Goal: Task Accomplishment & Management: Manage account settings

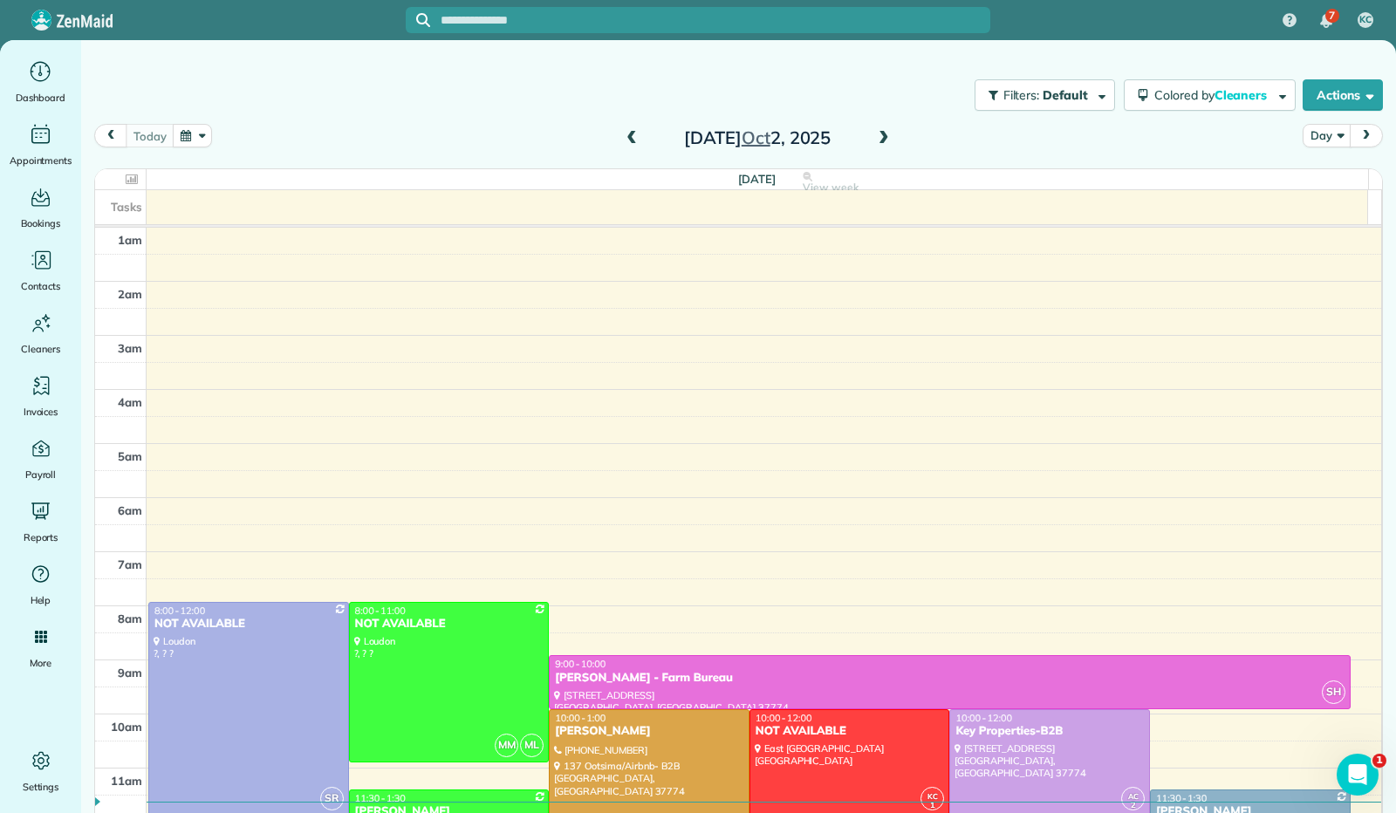
scroll to position [298, 0]
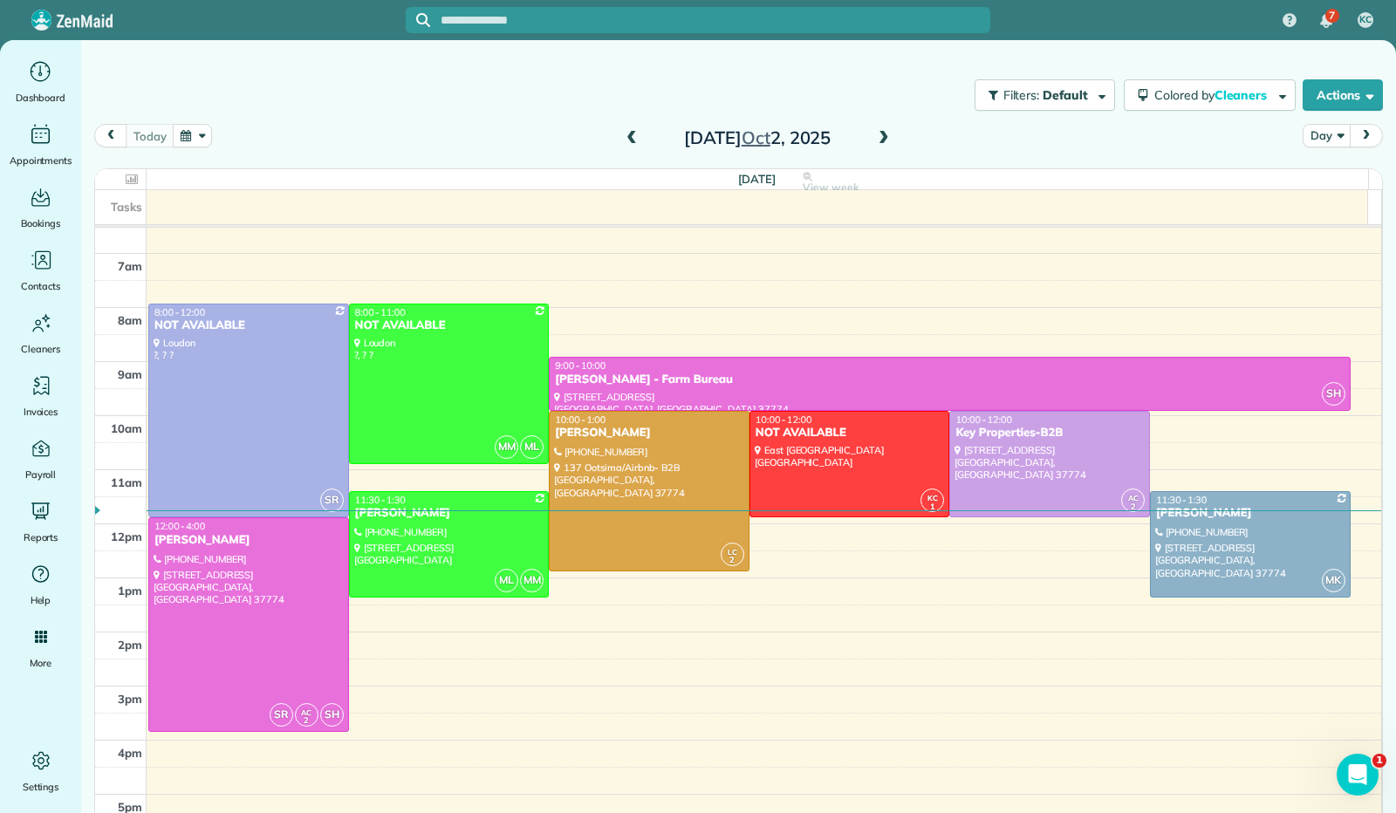
click at [879, 146] on span at bounding box center [883, 139] width 19 height 16
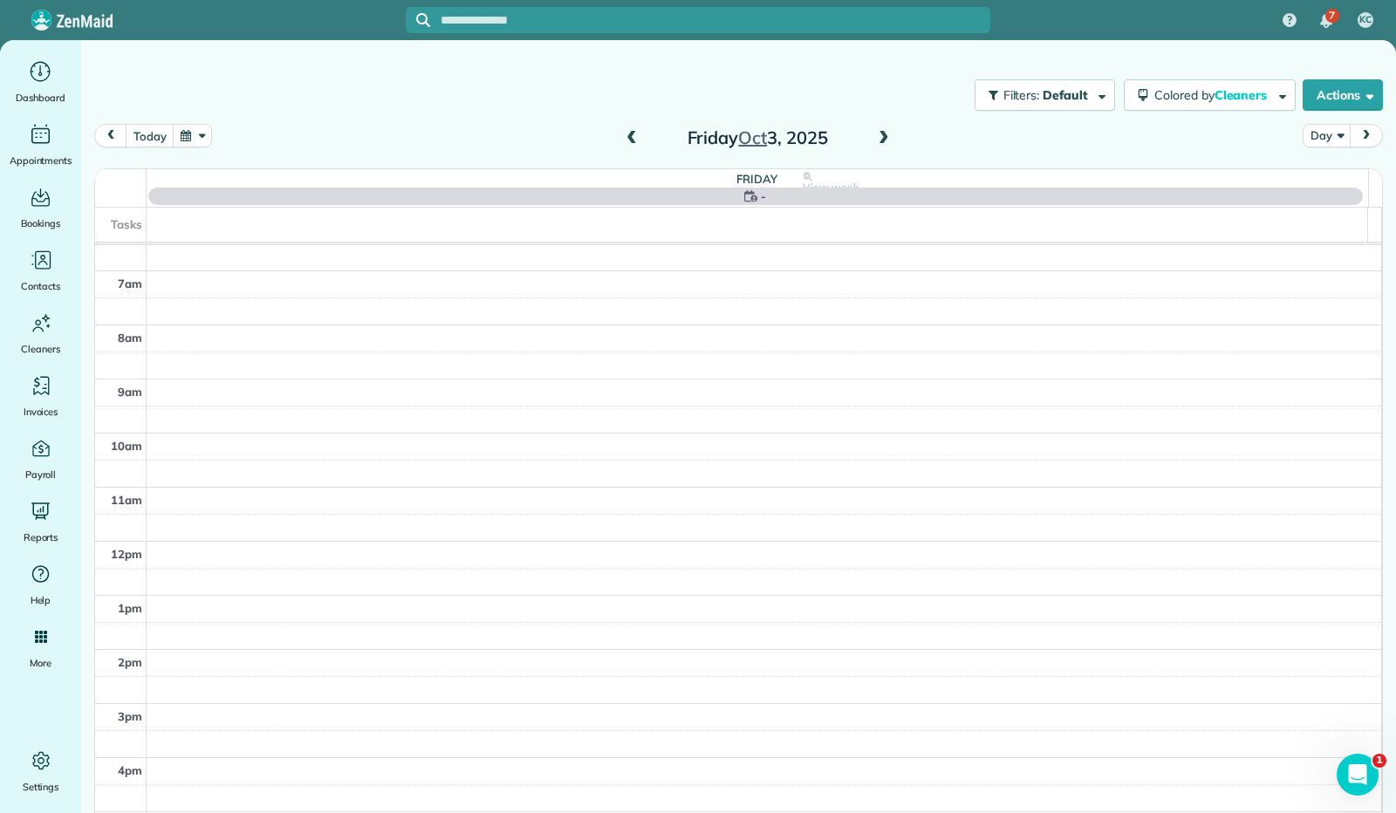
scroll to position [316, 0]
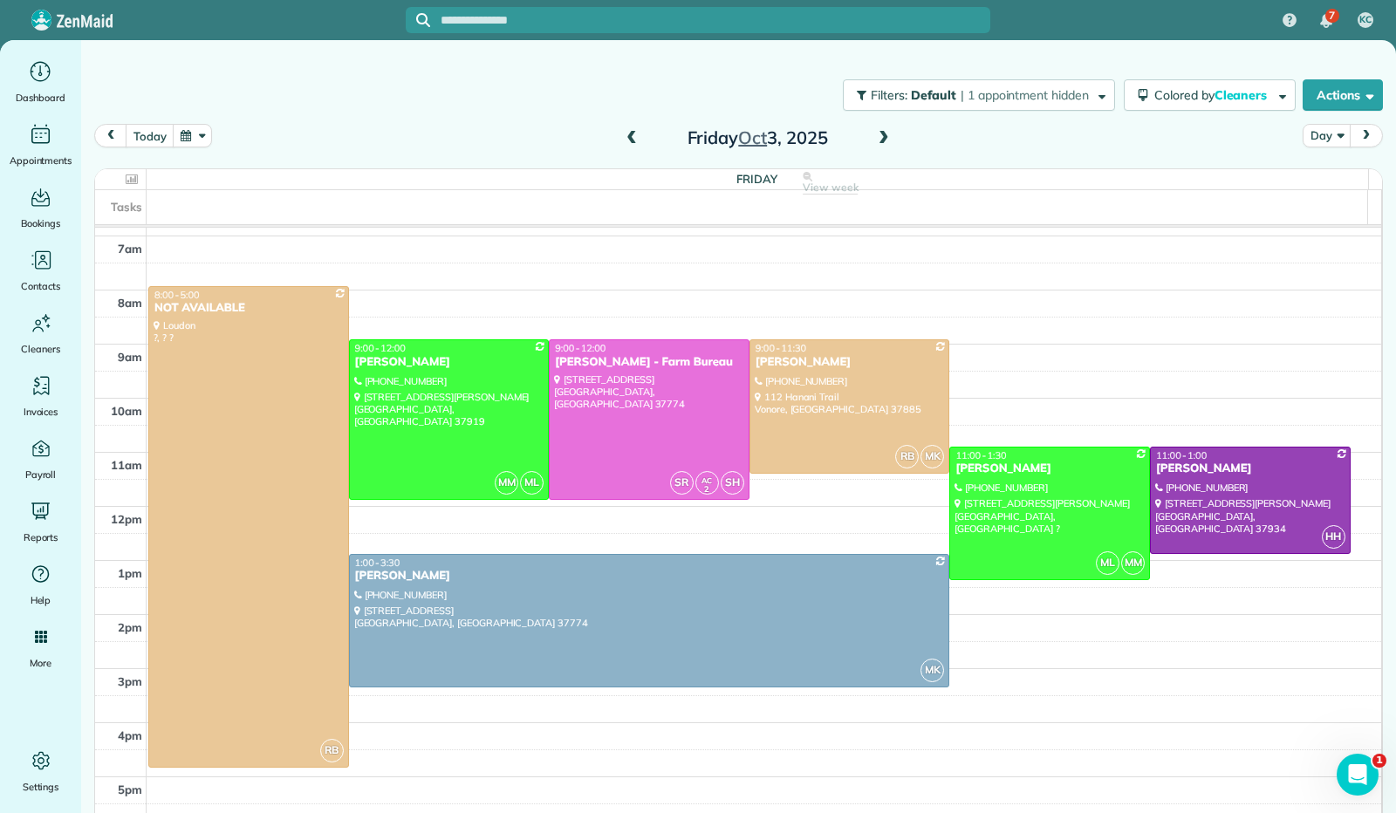
click at [877, 139] on span at bounding box center [883, 139] width 19 height 16
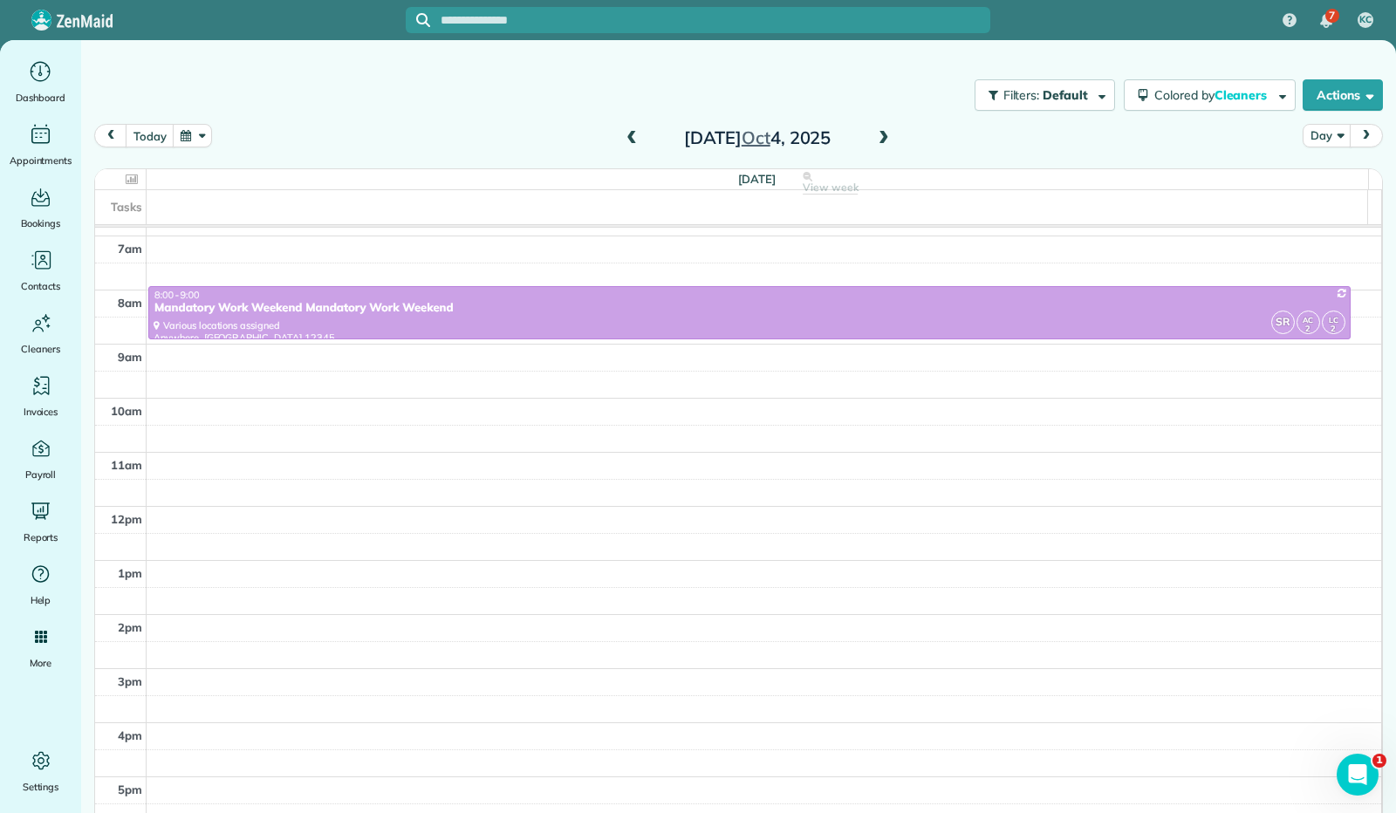
click at [877, 139] on span at bounding box center [883, 139] width 19 height 16
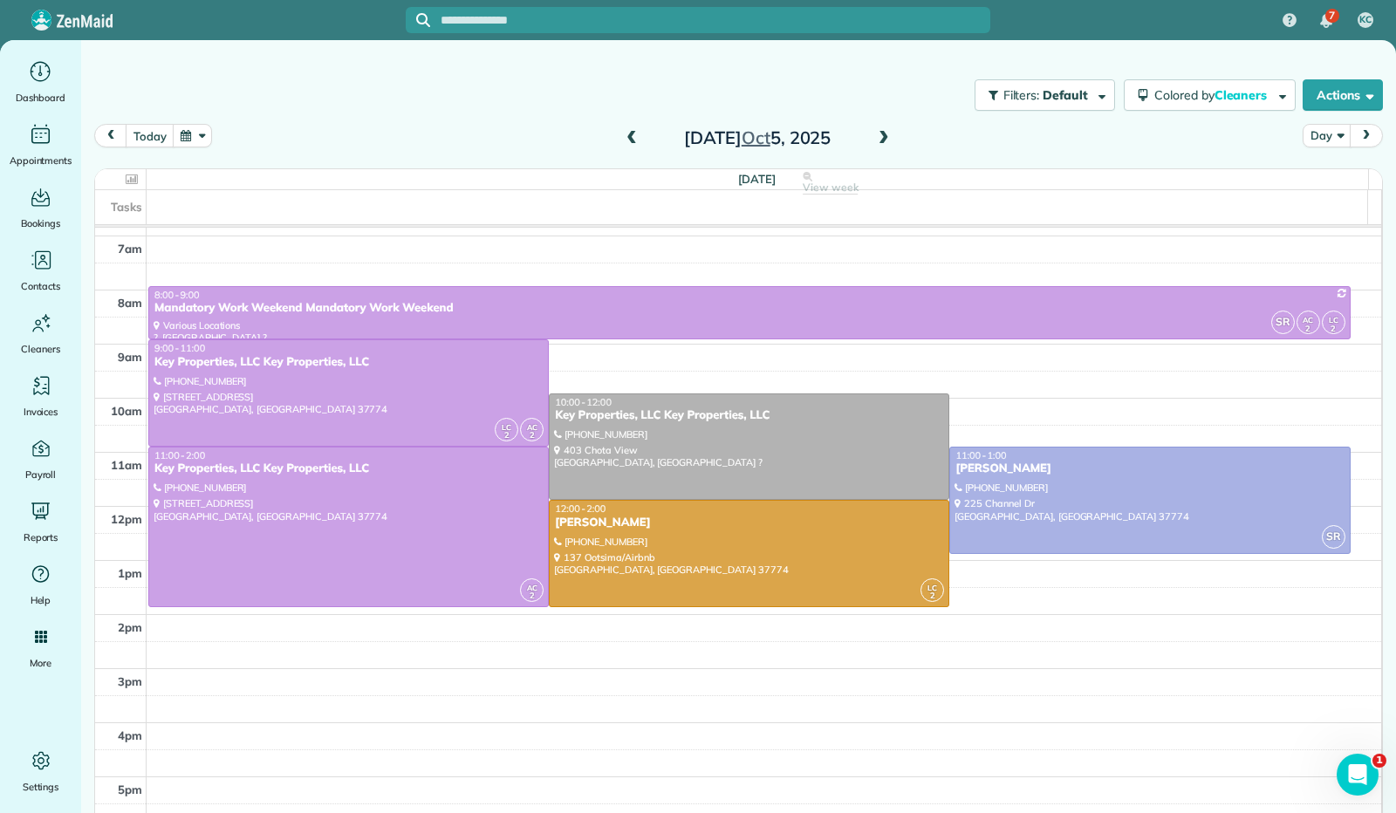
click at [875, 138] on span at bounding box center [883, 139] width 19 height 16
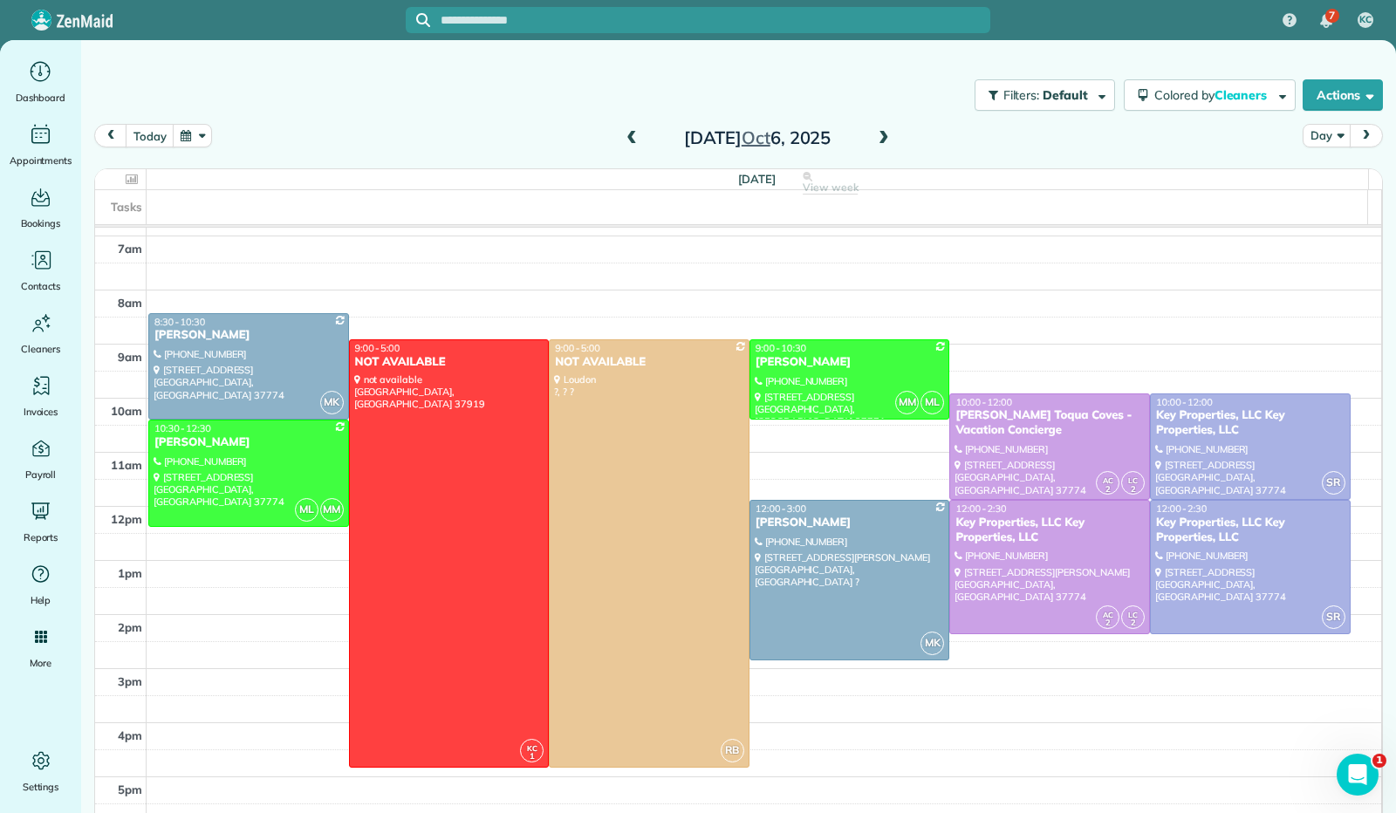
click at [622, 139] on span at bounding box center [631, 139] width 19 height 16
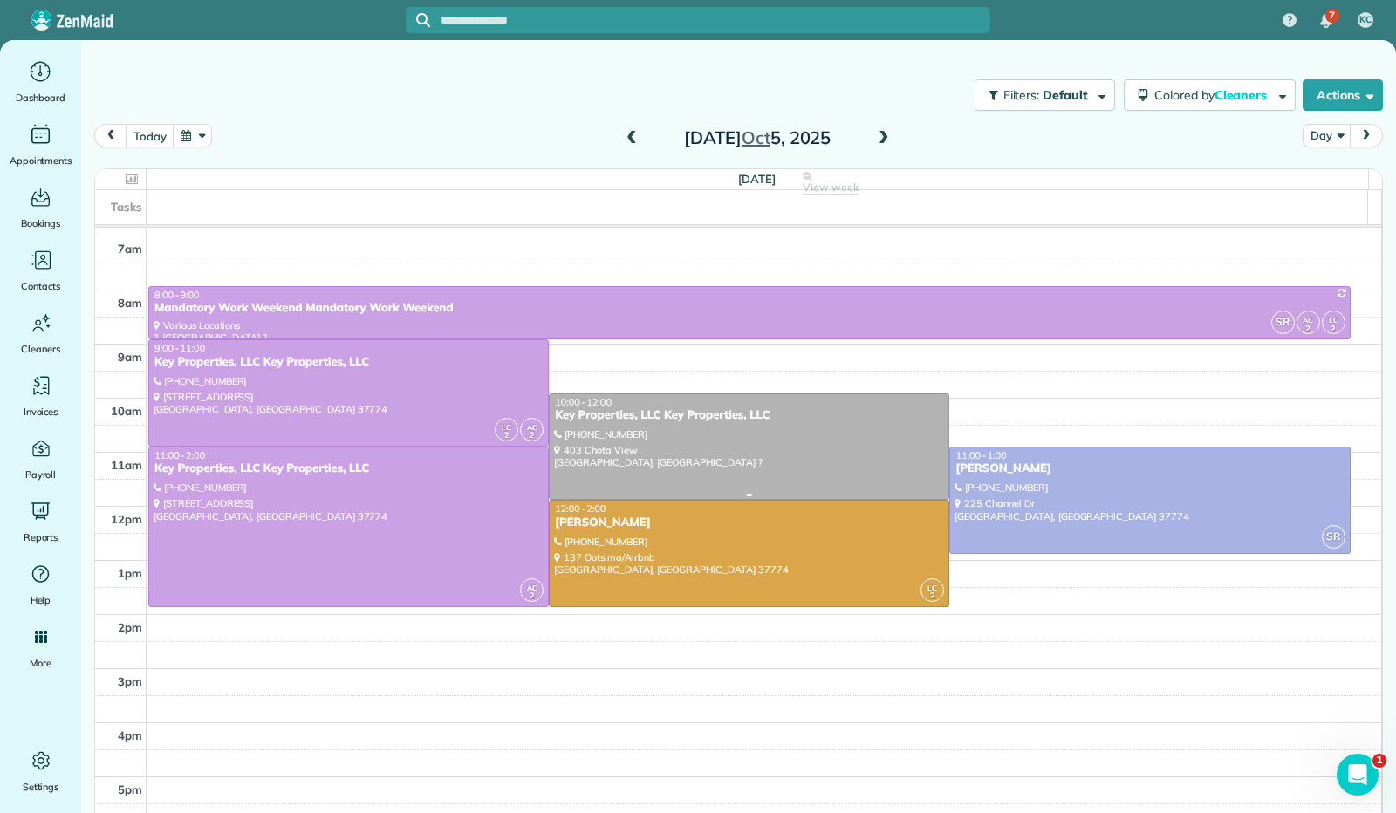
click at [742, 428] on div at bounding box center [749, 447] width 399 height 106
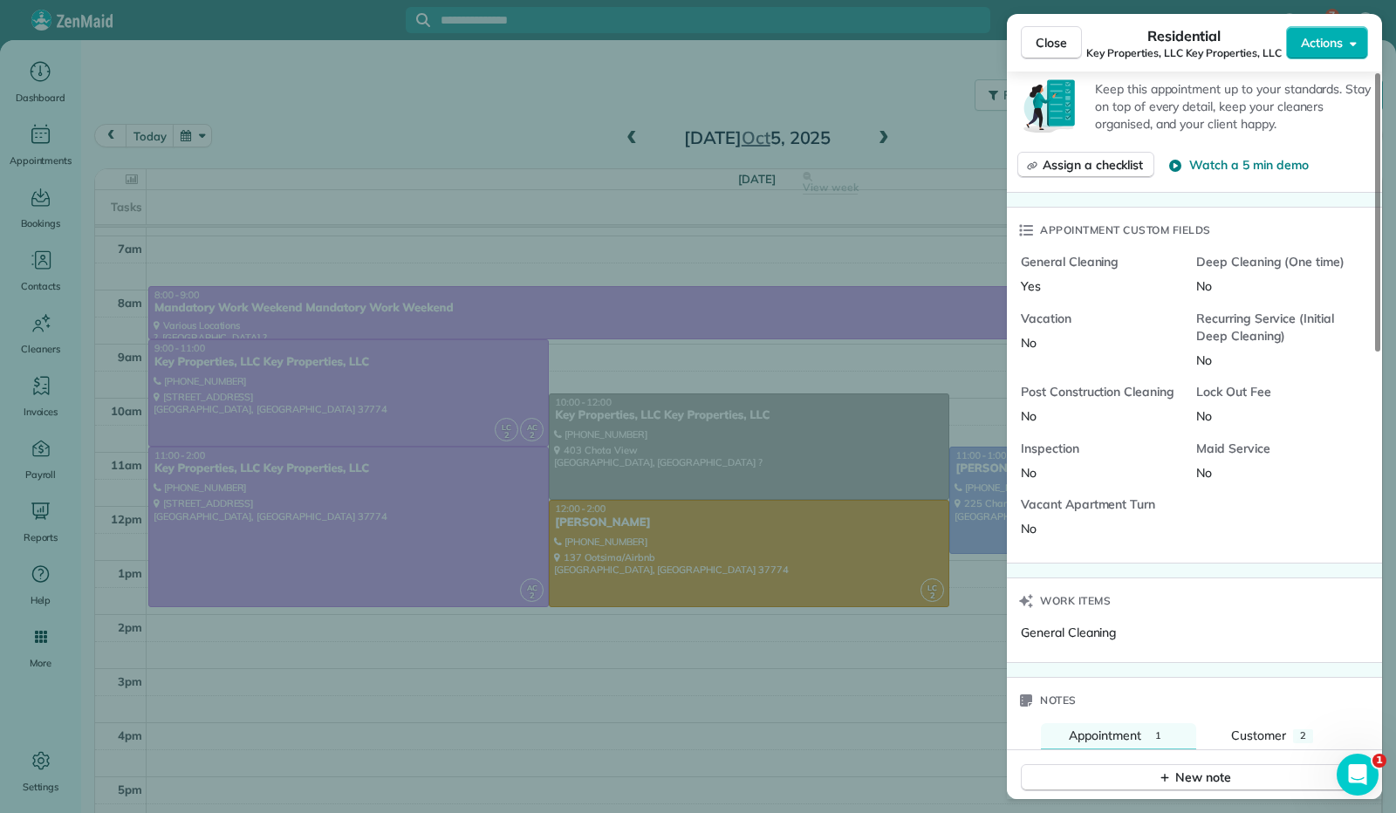
scroll to position [1135, 0]
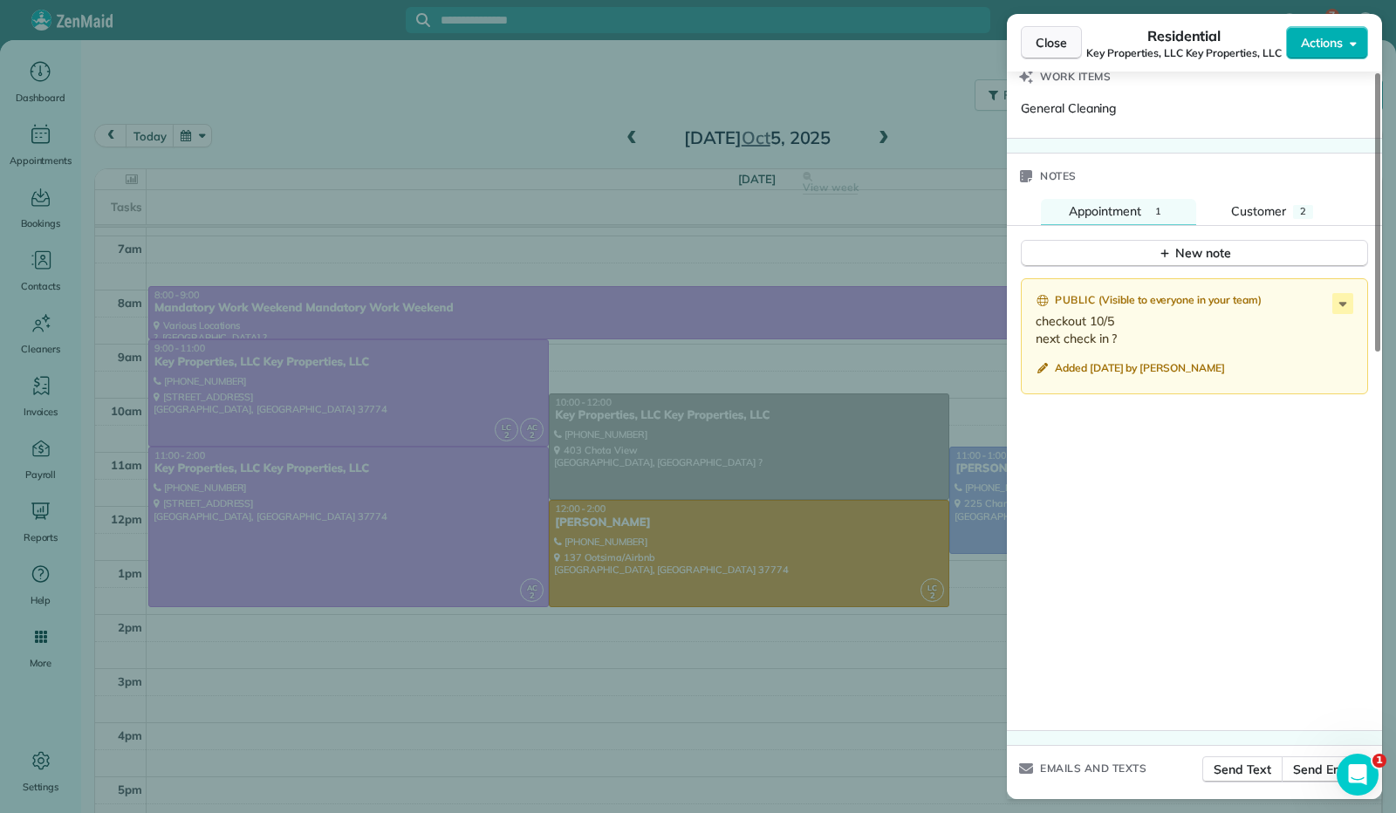
click at [1059, 51] on button "Close" at bounding box center [1051, 42] width 61 height 33
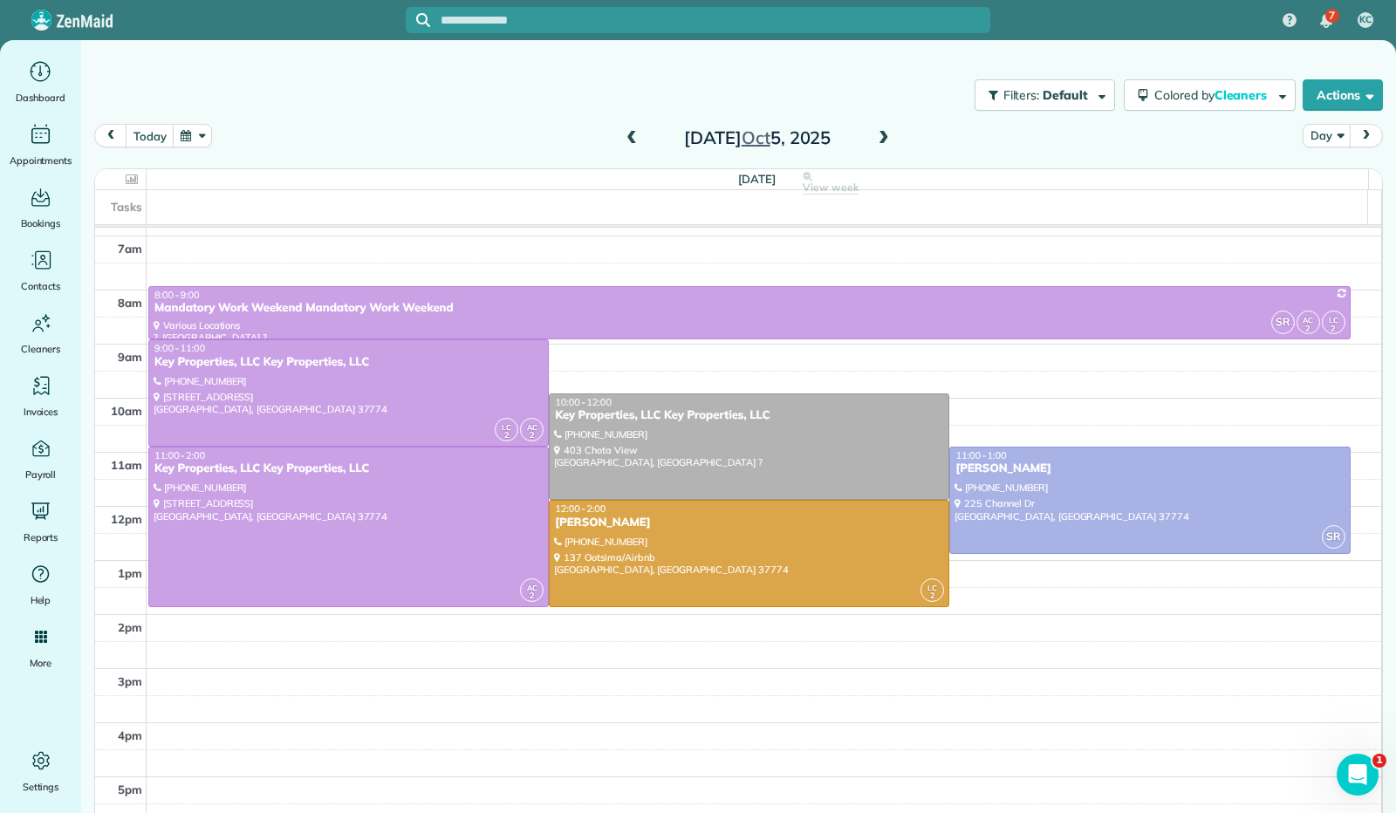
click at [879, 144] on span at bounding box center [883, 139] width 19 height 16
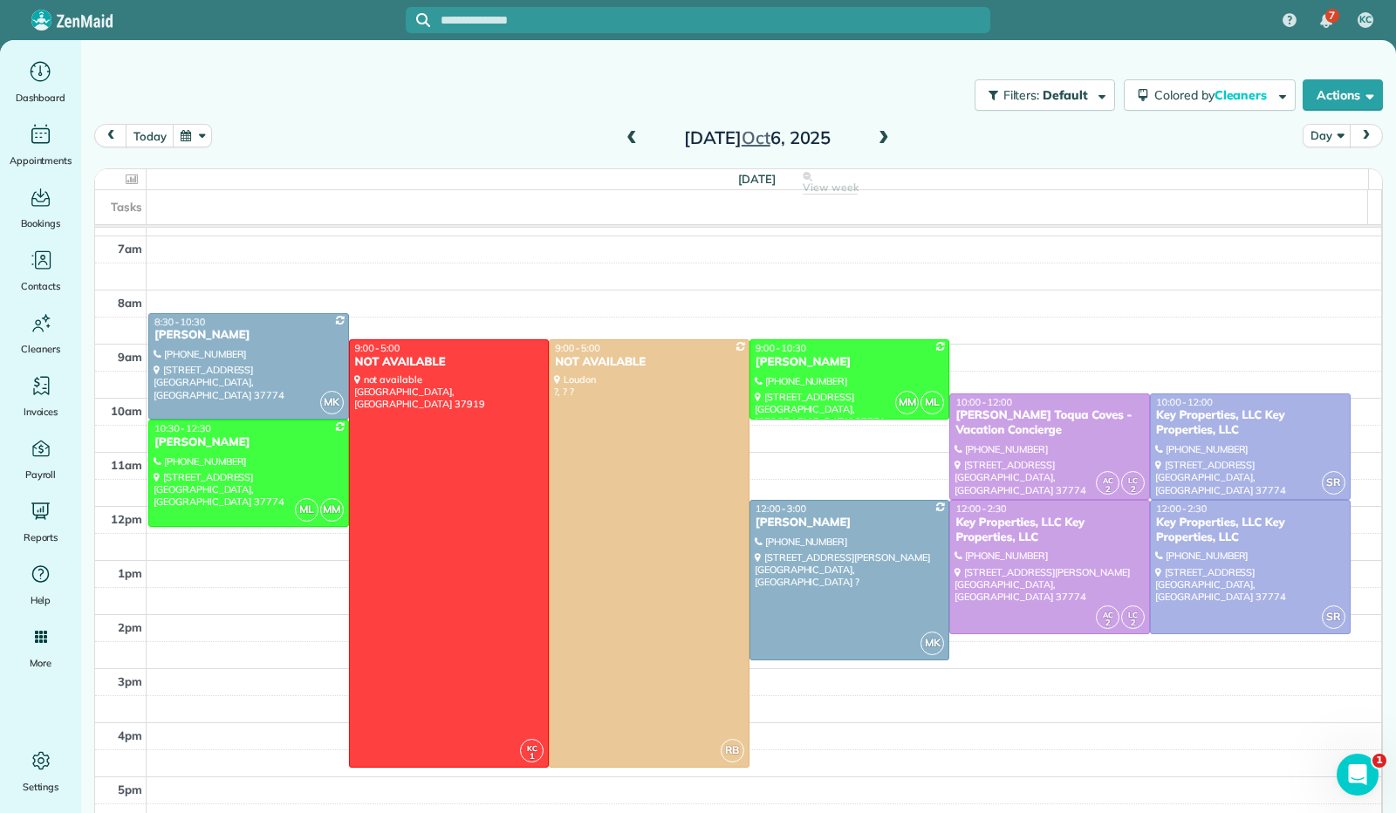
click at [877, 141] on span at bounding box center [883, 139] width 19 height 16
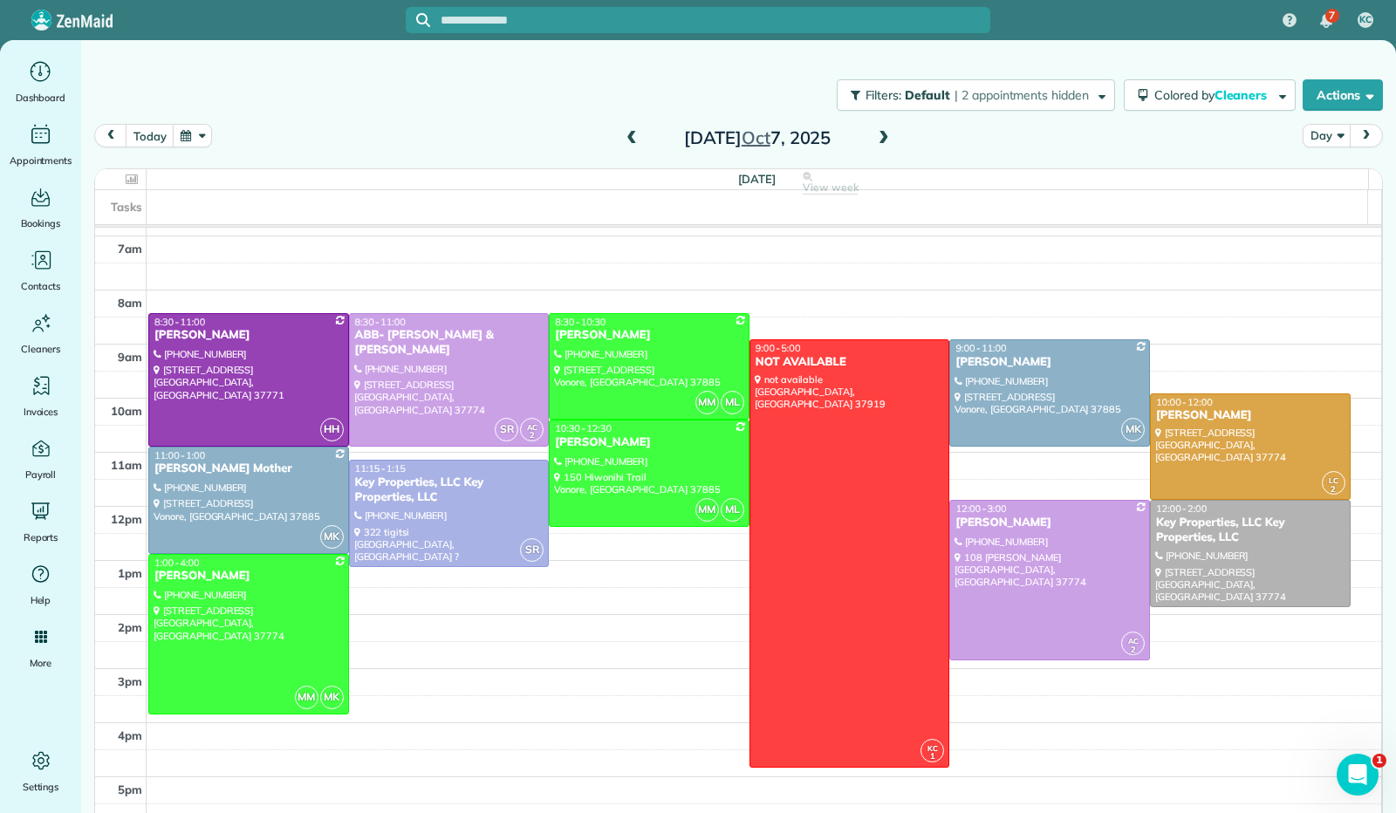
click at [877, 140] on span at bounding box center [883, 139] width 19 height 16
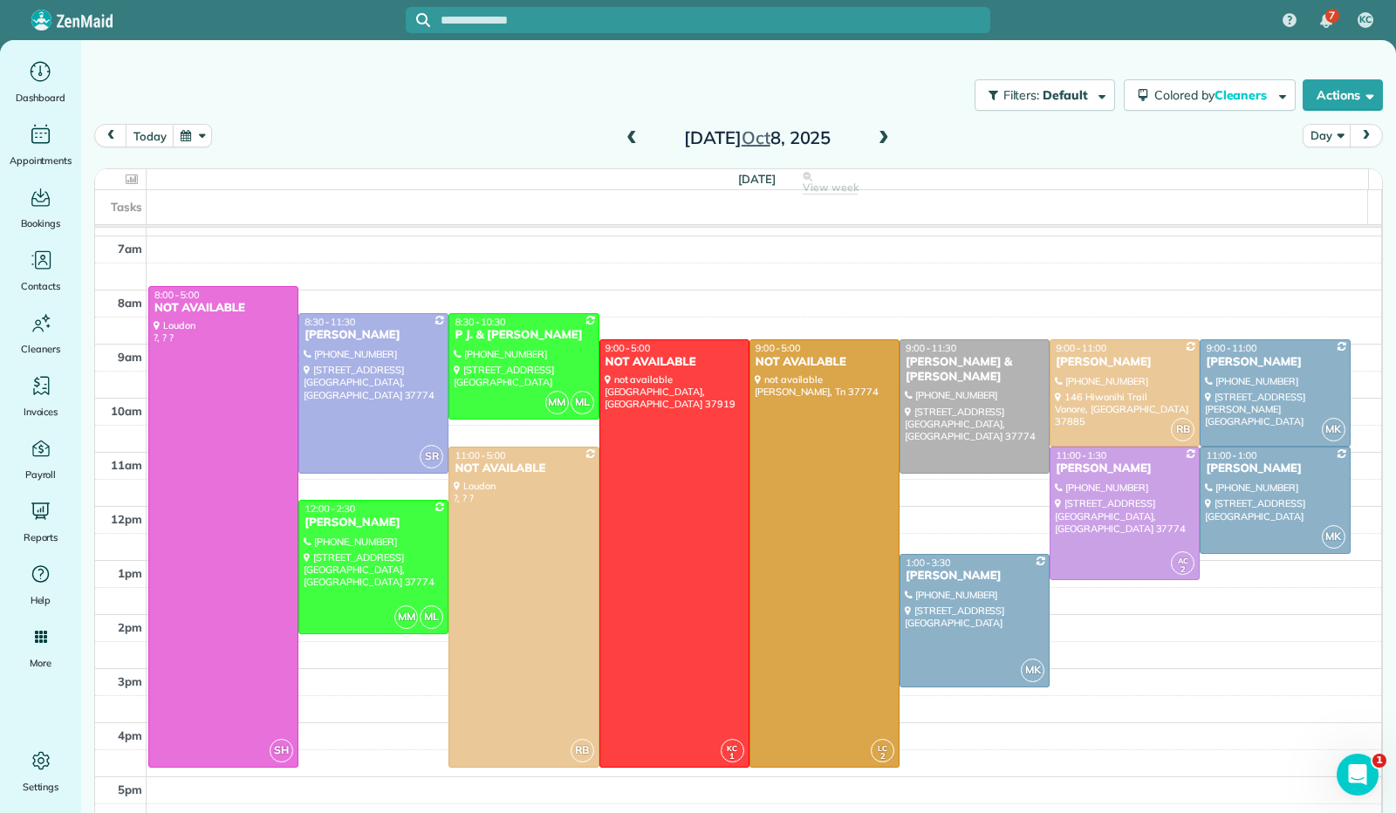
click at [877, 140] on span at bounding box center [883, 139] width 19 height 16
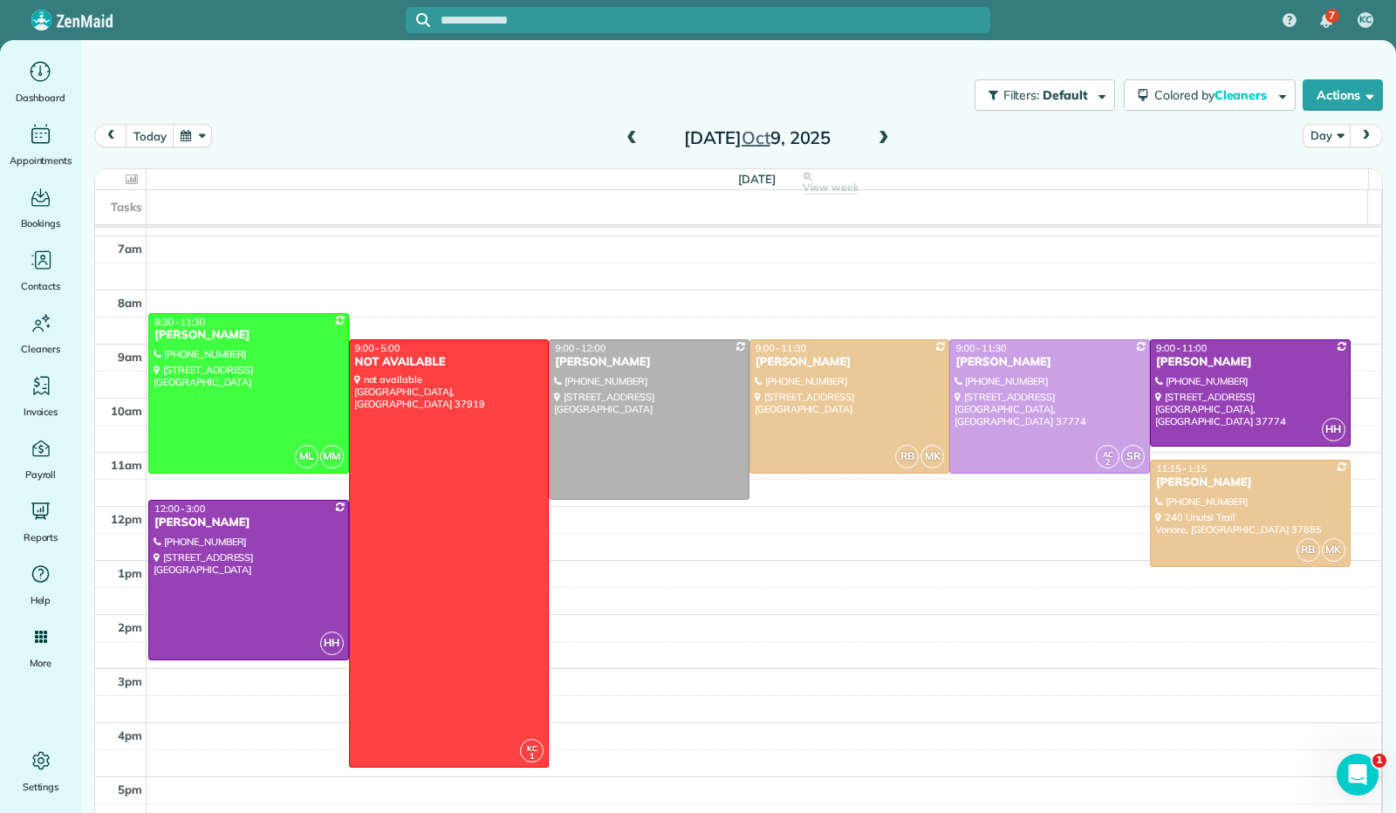
click at [874, 134] on span at bounding box center [883, 139] width 19 height 16
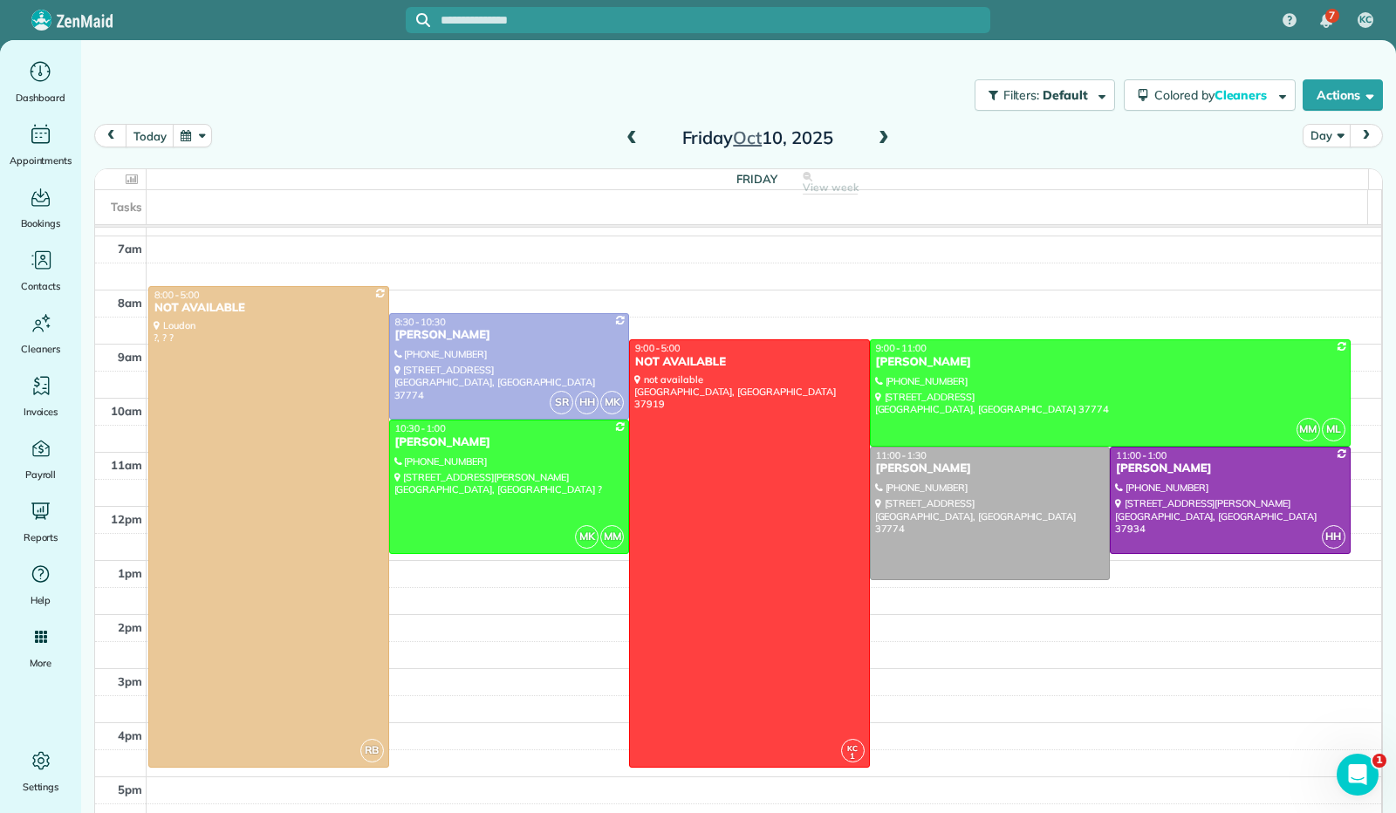
click at [883, 139] on span at bounding box center [883, 139] width 19 height 16
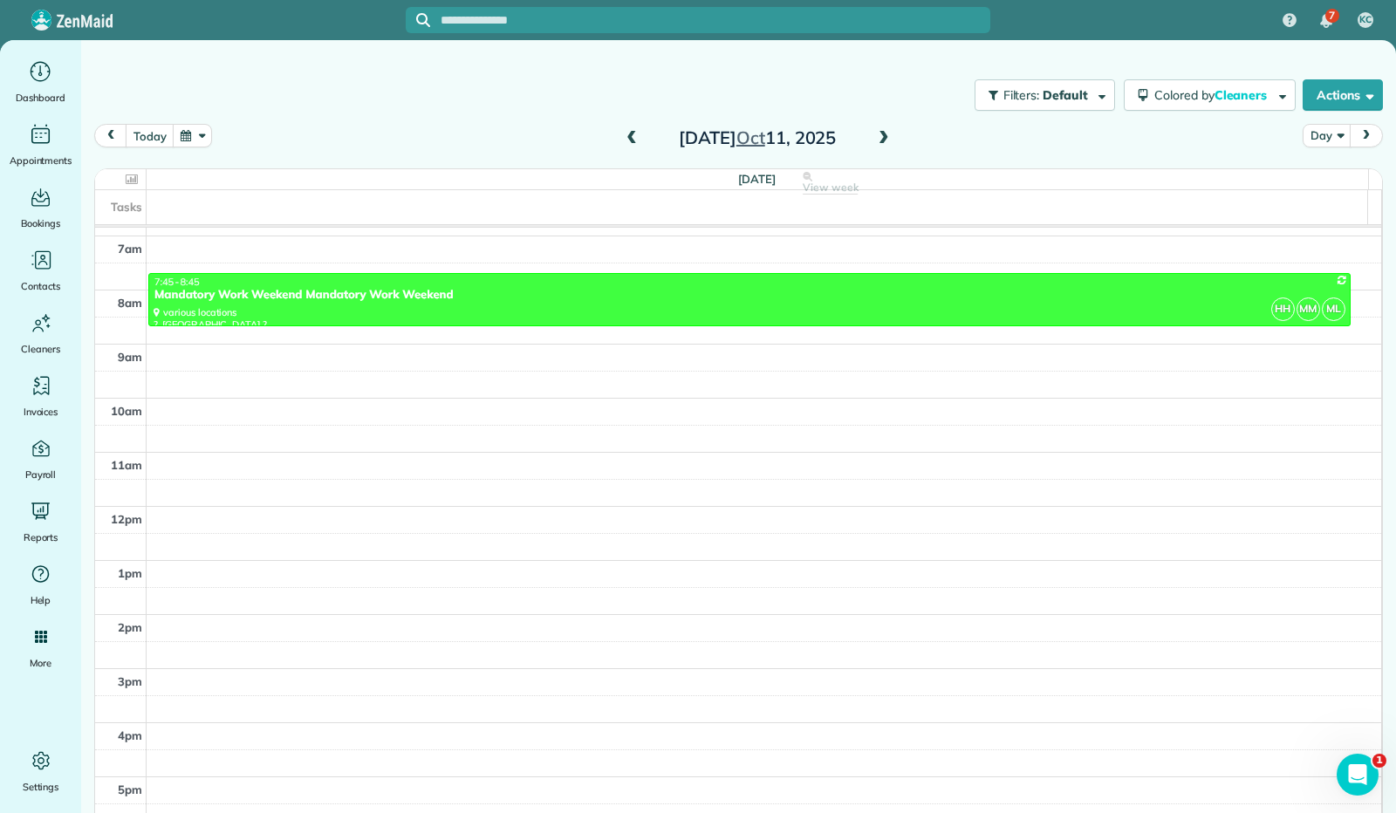
click at [632, 133] on span at bounding box center [631, 139] width 19 height 16
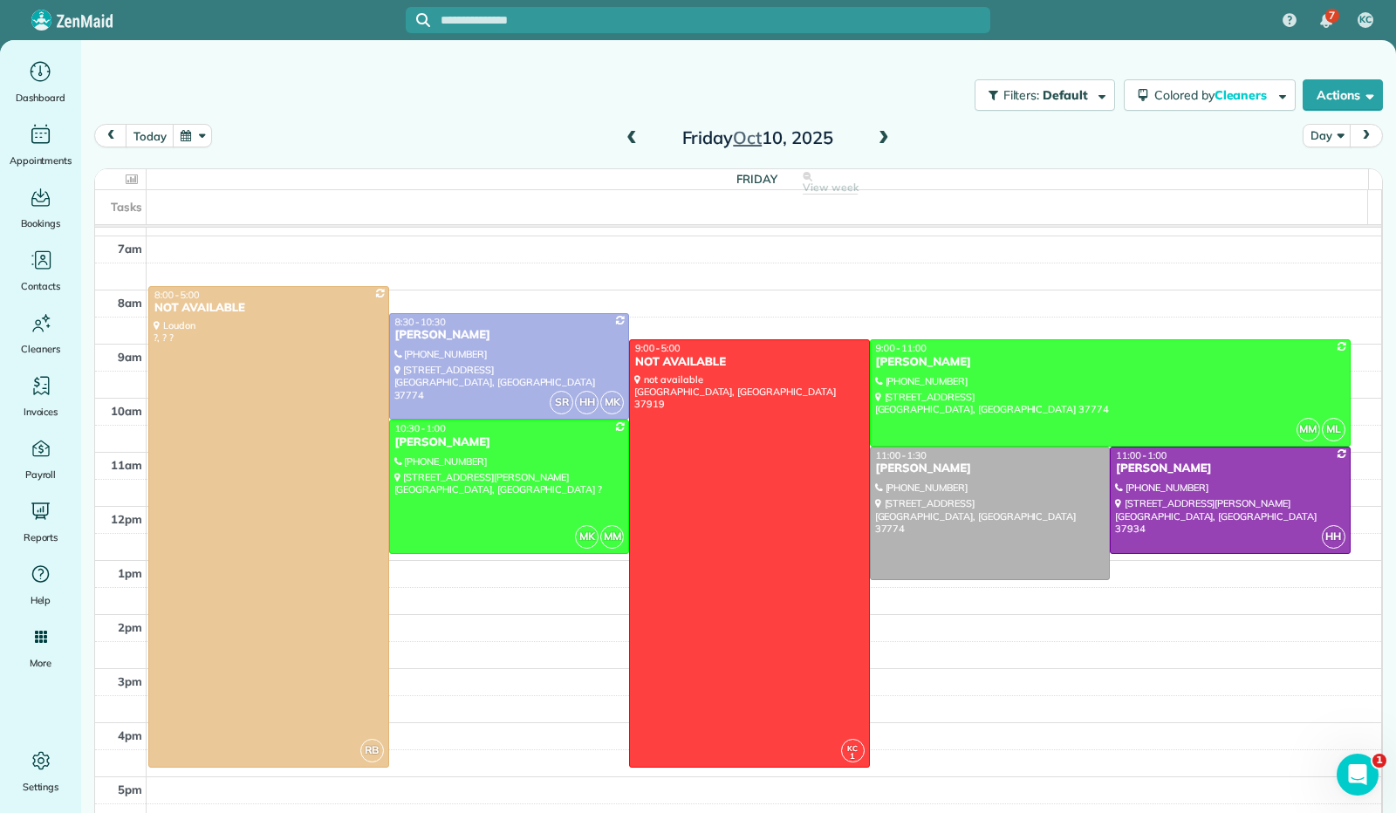
click at [876, 143] on span at bounding box center [883, 139] width 19 height 16
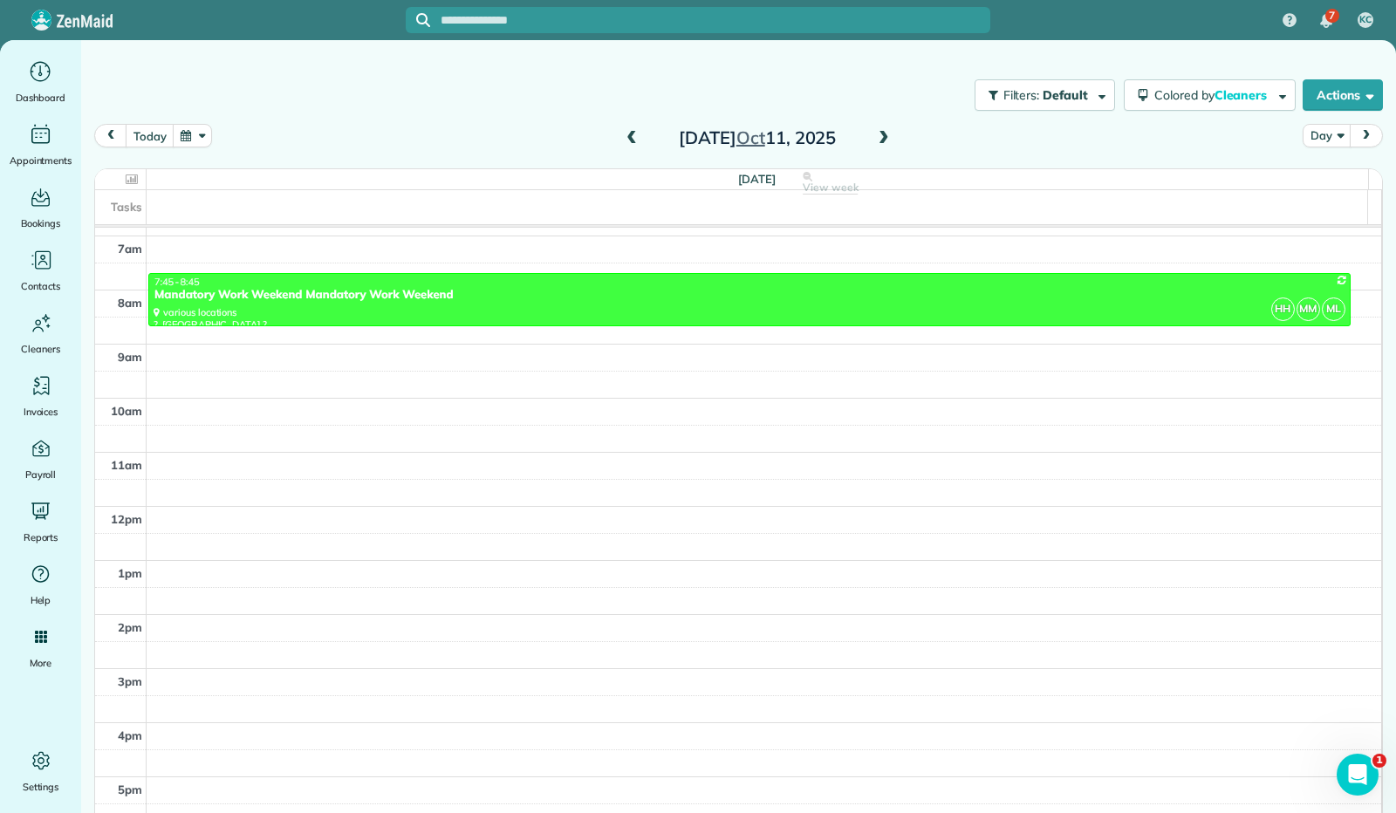
click at [876, 143] on span at bounding box center [883, 139] width 19 height 16
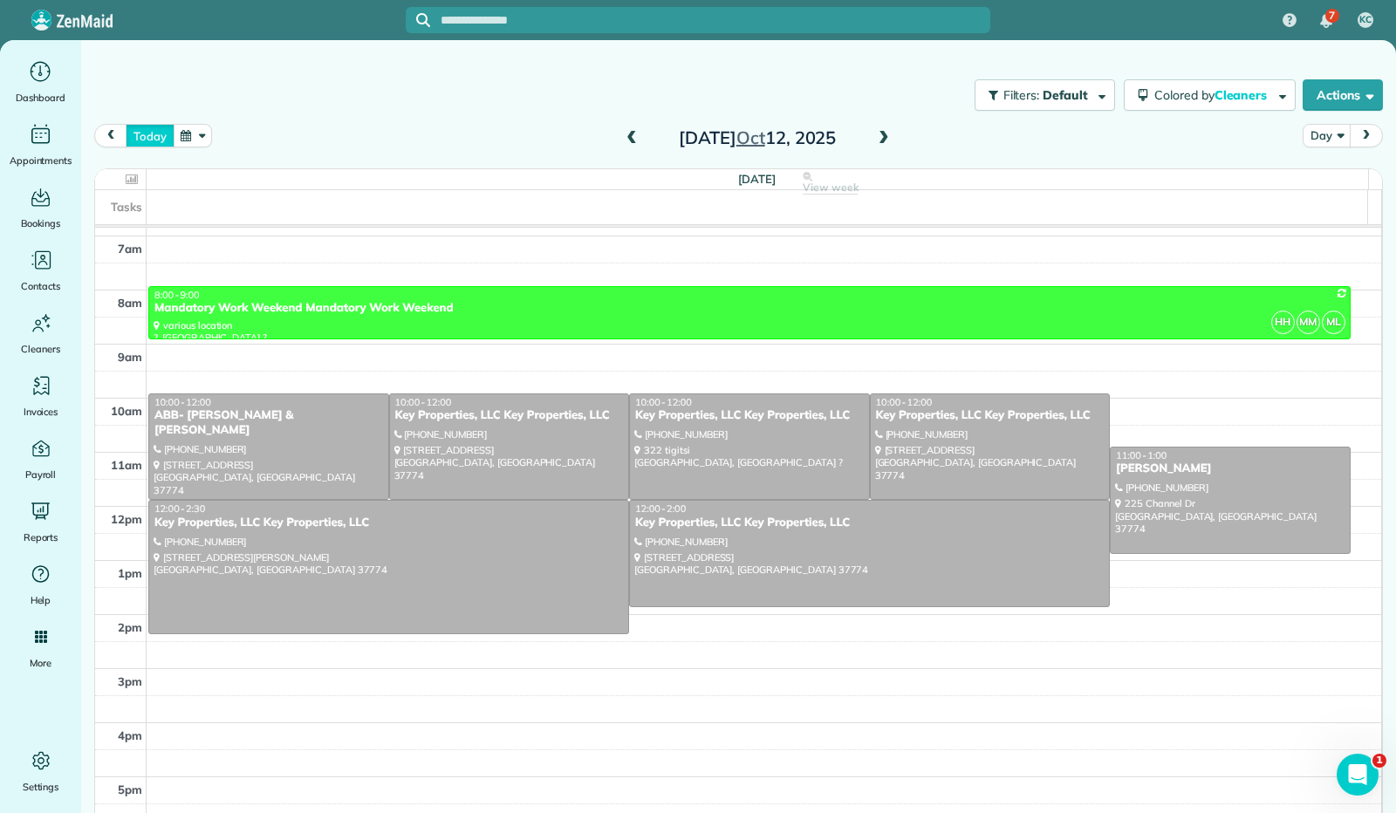
click at [152, 147] on button "today" at bounding box center [150, 136] width 48 height 24
